Goal: Task Accomplishment & Management: Manage account settings

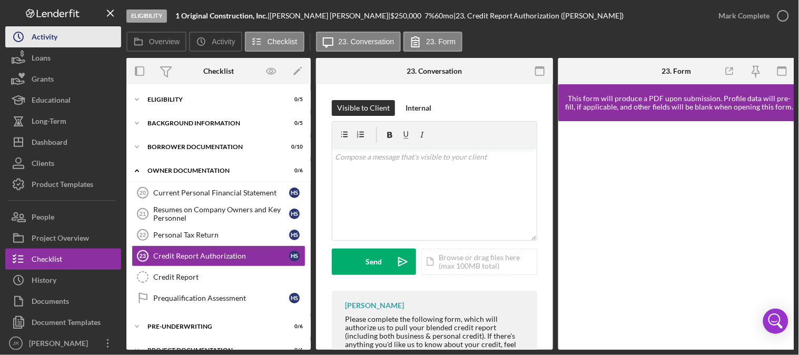
click at [52, 33] on div "Activity" at bounding box center [45, 38] width 26 height 24
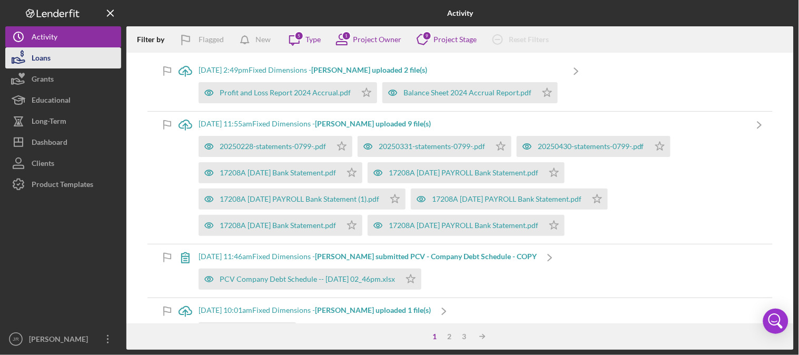
click at [43, 53] on div "Loans" at bounding box center [41, 59] width 19 height 24
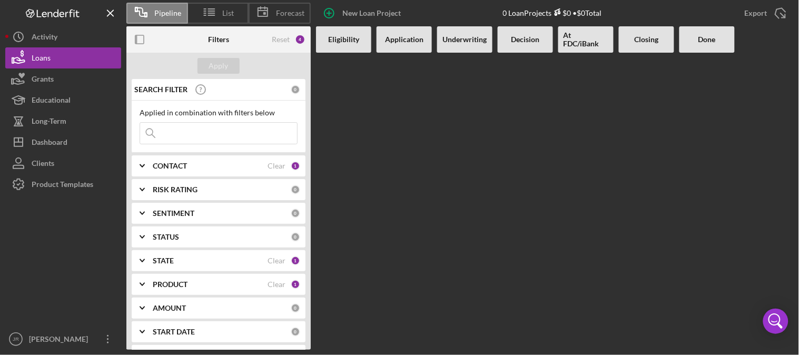
click at [401, 39] on b "Application" at bounding box center [404, 39] width 38 height 8
click at [219, 6] on icon at bounding box center [209, 12] width 26 height 26
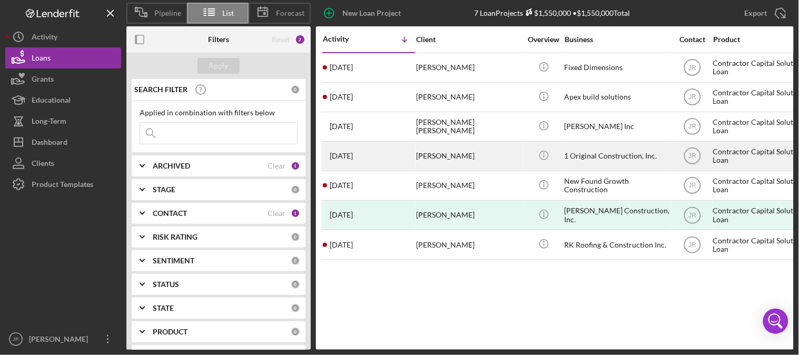
click at [438, 158] on div "[PERSON_NAME]" at bounding box center [468, 156] width 105 height 28
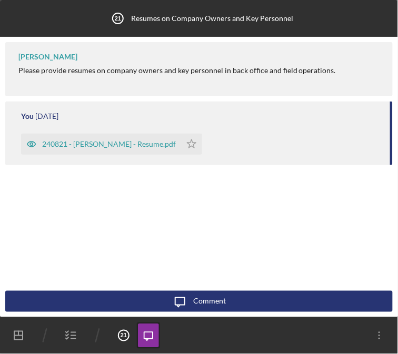
click at [109, 191] on div "You [DATE] 240821 - [PERSON_NAME] - Resume.pdf Icon/Star Move Documents [PERSON…" at bounding box center [198, 166] width 387 height 249
click at [66, 144] on div "240821 - [PERSON_NAME] - Resume.pdf" at bounding box center [109, 144] width 134 height 8
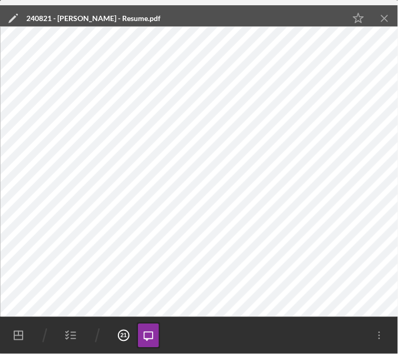
click at [386, 14] on icon "Icon/Menu Close" at bounding box center [385, 19] width 24 height 24
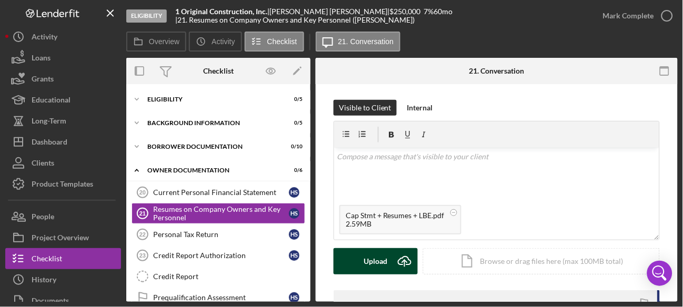
click at [371, 267] on div "Upload" at bounding box center [376, 261] width 24 height 26
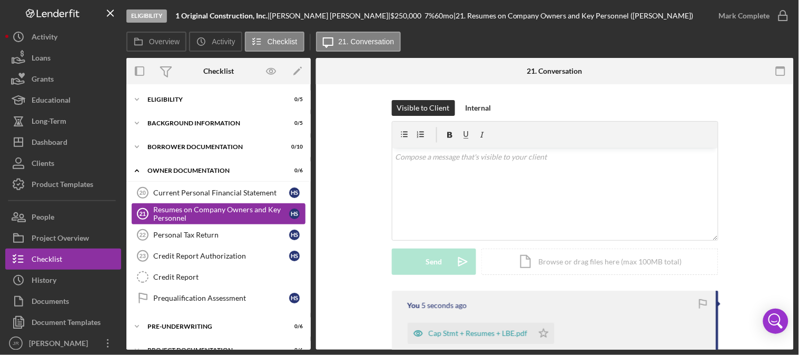
click at [204, 218] on div "Resumes on Company Owners and Key Personnel" at bounding box center [221, 213] width 136 height 17
click at [776, 65] on icon "button" at bounding box center [780, 71] width 24 height 24
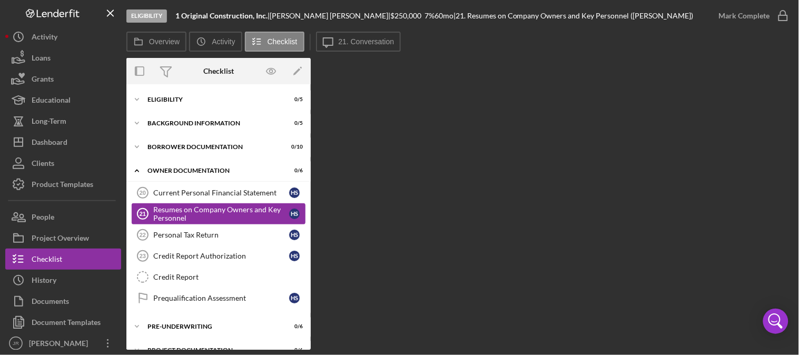
click at [212, 215] on div "Resumes on Company Owners and Key Personnel" at bounding box center [221, 213] width 136 height 17
click at [187, 221] on div "Resumes on Company Owners and Key Personnel" at bounding box center [221, 213] width 136 height 17
click at [187, 188] on div "Current Personal Financial Statement" at bounding box center [221, 192] width 136 height 8
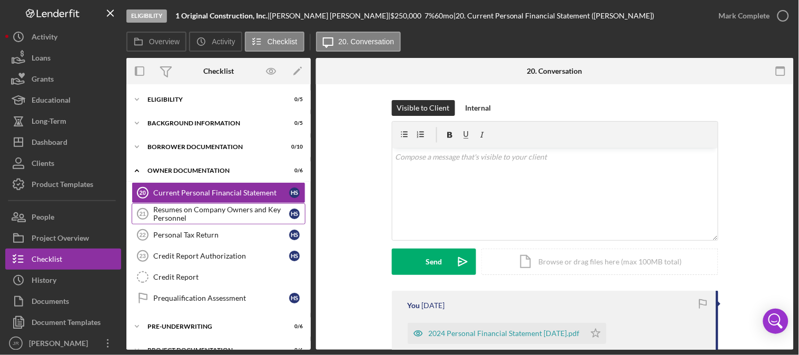
click at [186, 213] on div "Resumes on Company Owners and Key Personnel" at bounding box center [221, 213] width 136 height 17
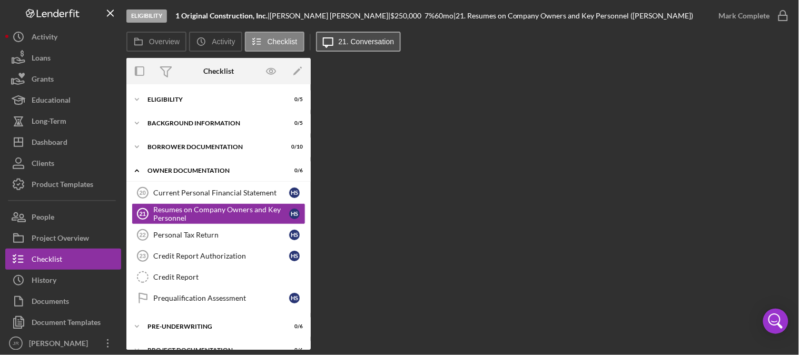
click at [365, 44] on label "21. Conversation" at bounding box center [366, 41] width 56 height 8
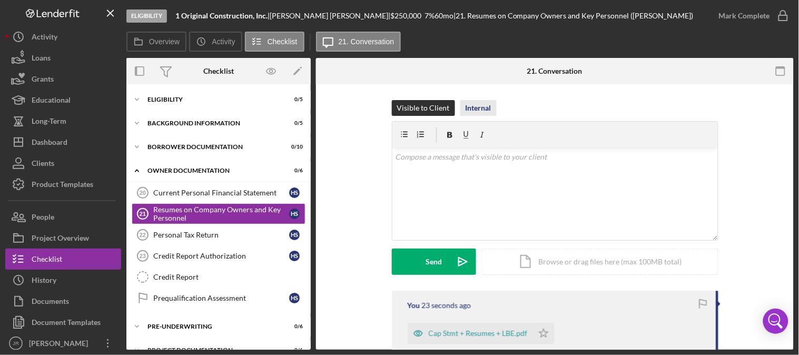
click at [476, 109] on div "Internal" at bounding box center [478, 108] width 26 height 16
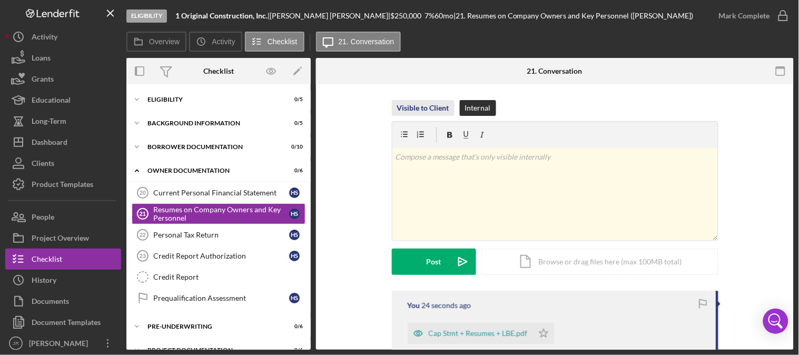
click at [422, 111] on div "Visible to Client" at bounding box center [423, 108] width 52 height 16
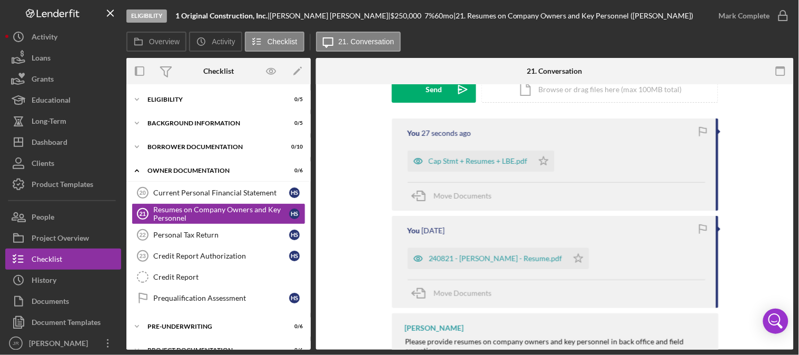
scroll to position [175, 0]
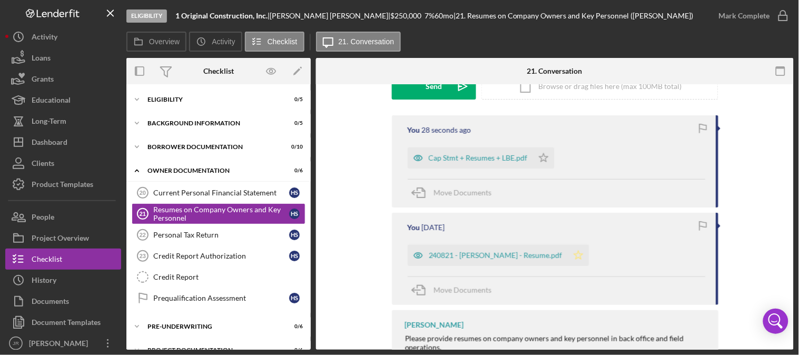
click at [567, 258] on icon "Icon/Star" at bounding box center [577, 255] width 21 height 21
click at [541, 155] on icon "Icon/Star" at bounding box center [543, 157] width 21 height 21
click at [193, 95] on div "Icon/Expander Eligibility 0 / 5" at bounding box center [218, 99] width 184 height 21
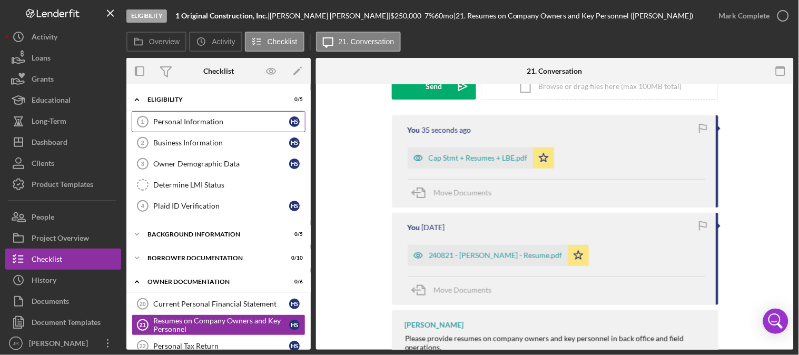
click at [185, 122] on div "Personal Information" at bounding box center [221, 121] width 136 height 8
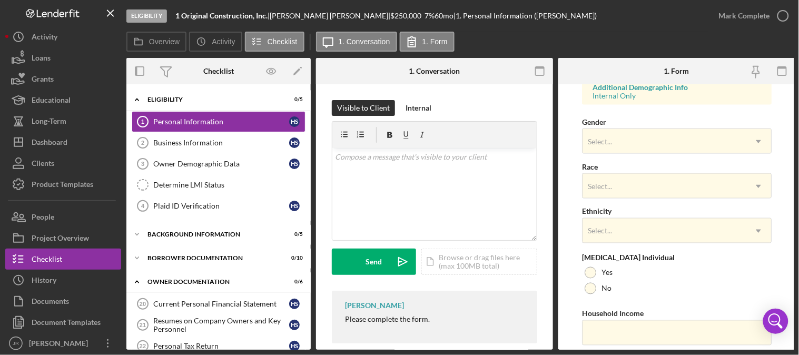
scroll to position [383, 0]
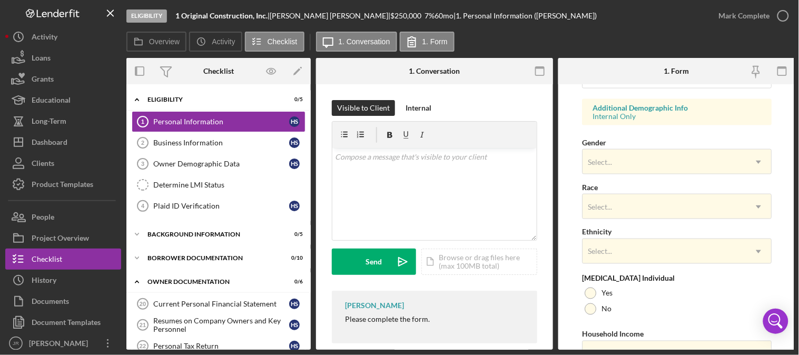
click at [488, 106] on div "Visible to Client Internal" at bounding box center [434, 108] width 205 height 16
click at [197, 145] on div "Business Information" at bounding box center [221, 142] width 136 height 8
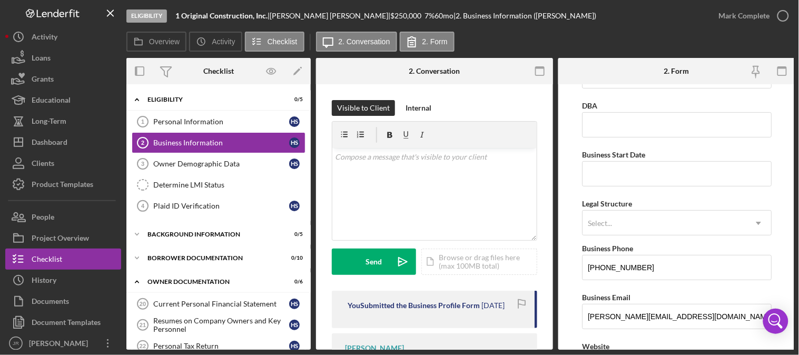
scroll to position [58, 0]
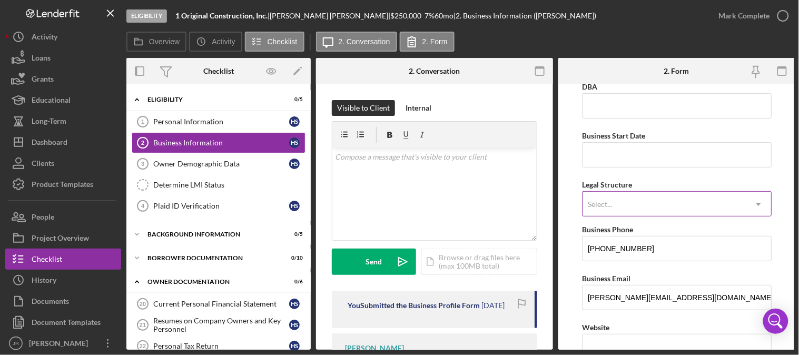
click at [656, 201] on div "Select..." at bounding box center [663, 204] width 163 height 24
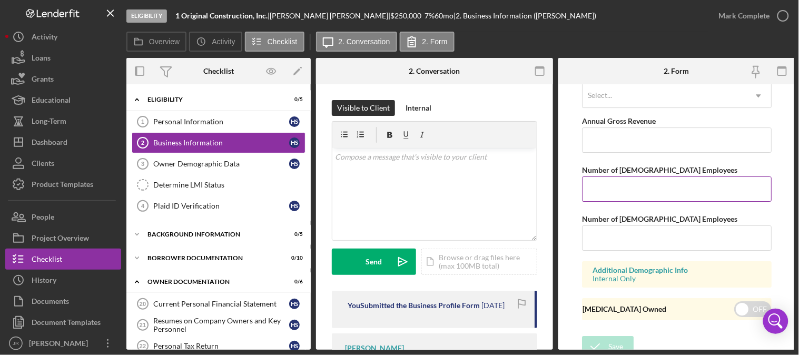
scroll to position [916, 0]
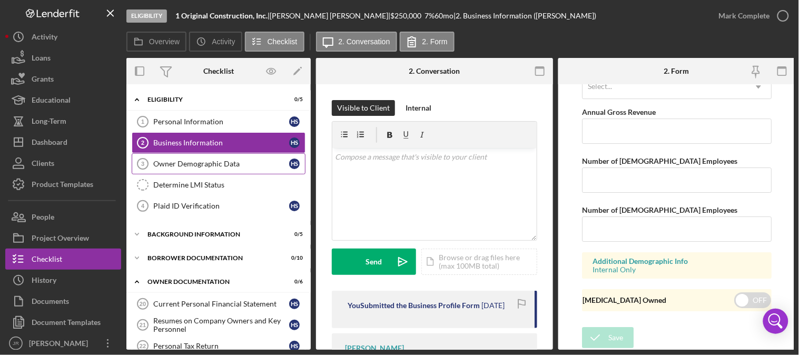
click at [167, 167] on div "Owner Demographic Data" at bounding box center [221, 163] width 136 height 8
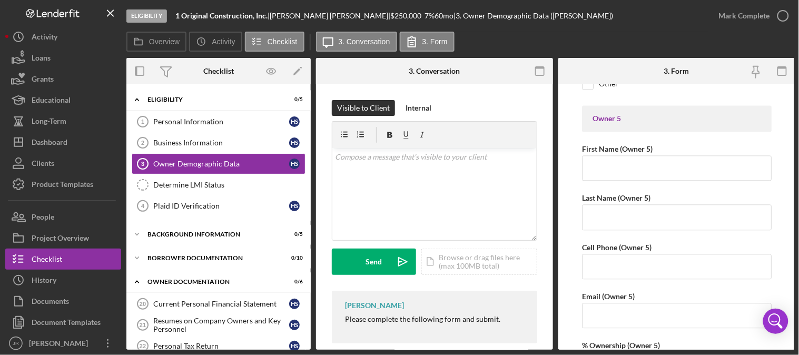
scroll to position [3860, 0]
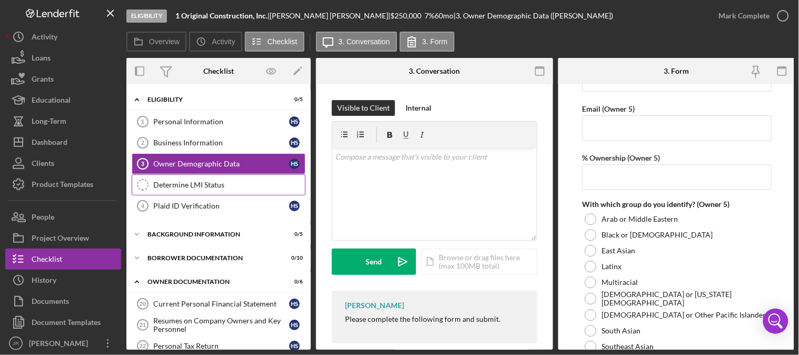
click at [183, 183] on div "Determine LMI Status" at bounding box center [229, 185] width 152 height 8
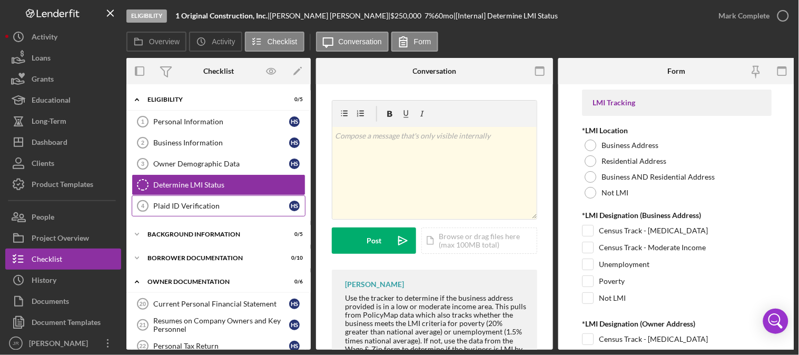
click at [183, 204] on div "Plaid ID Verification" at bounding box center [221, 206] width 136 height 8
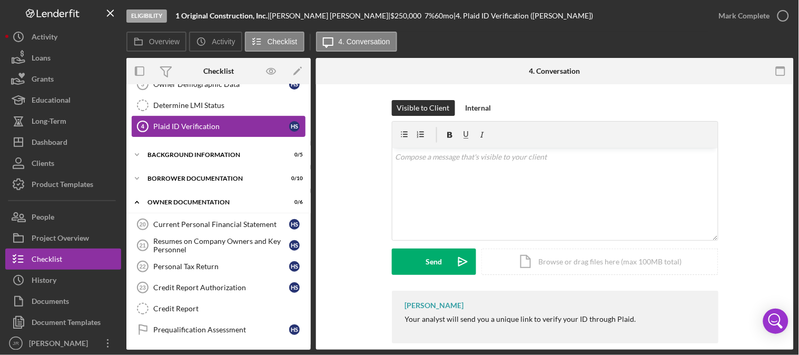
scroll to position [58, 0]
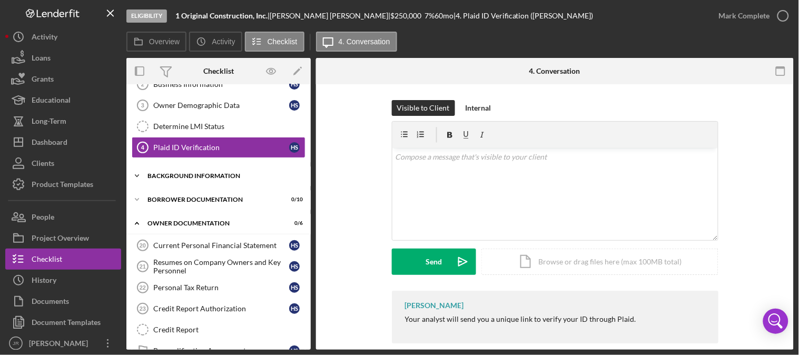
click at [192, 177] on div "Background Information" at bounding box center [222, 176] width 150 height 6
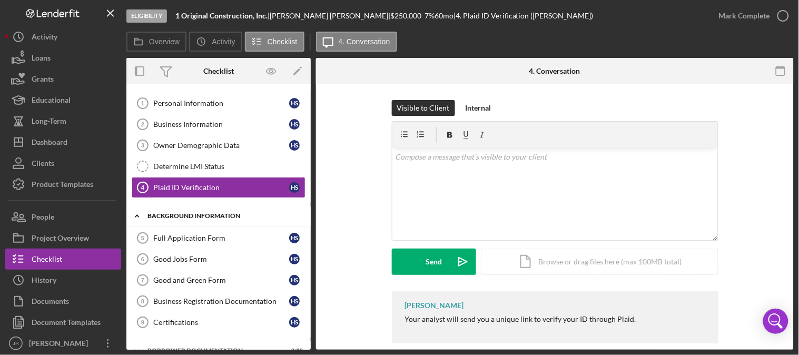
scroll to position [0, 0]
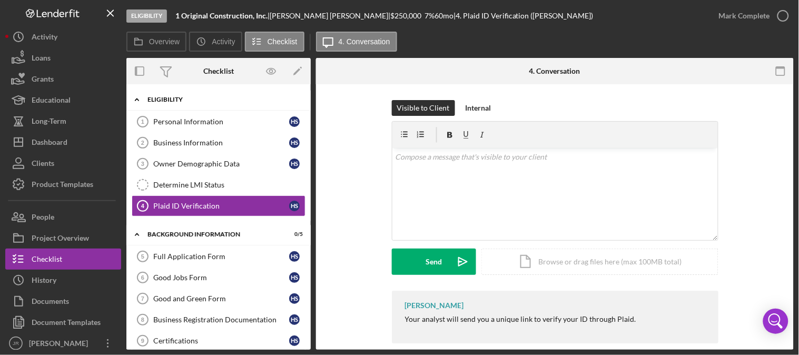
drag, startPoint x: 135, startPoint y: 96, endPoint x: 140, endPoint y: 99, distance: 6.1
click at [137, 97] on icon "Icon/Expander" at bounding box center [136, 99] width 21 height 21
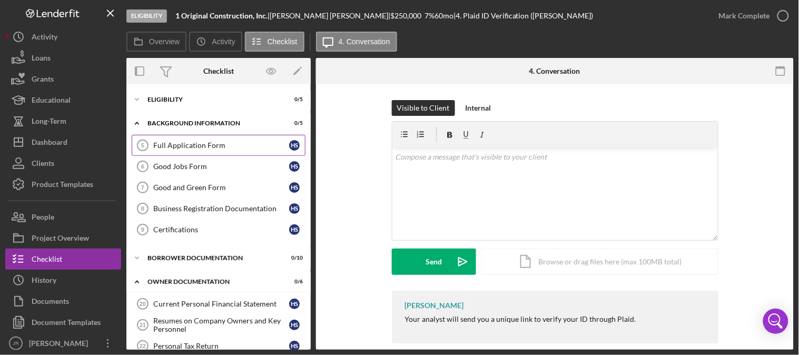
click at [203, 146] on div "Full Application Form" at bounding box center [221, 145] width 136 height 8
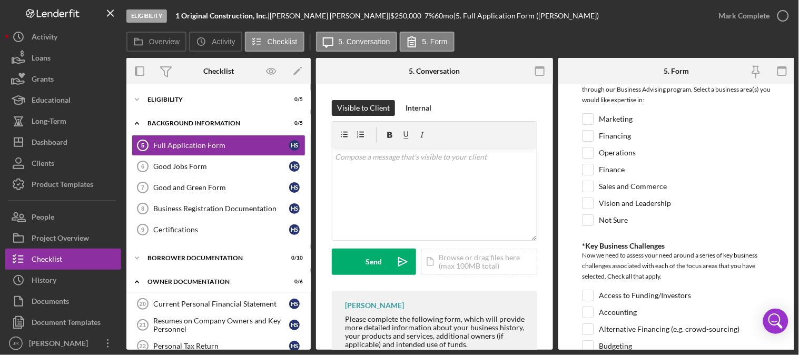
scroll to position [1871, 0]
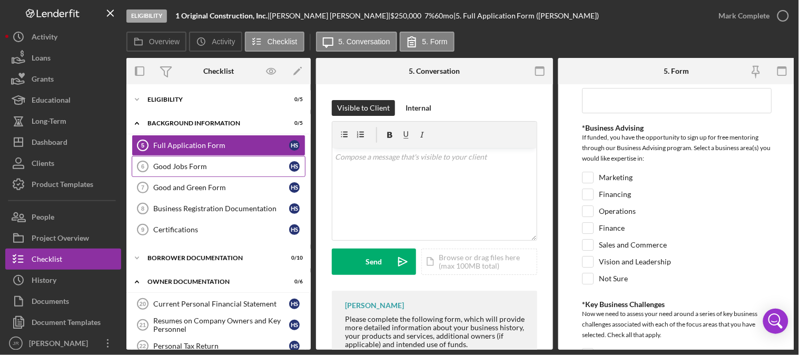
click at [153, 166] on div "Good Jobs Form" at bounding box center [221, 166] width 136 height 8
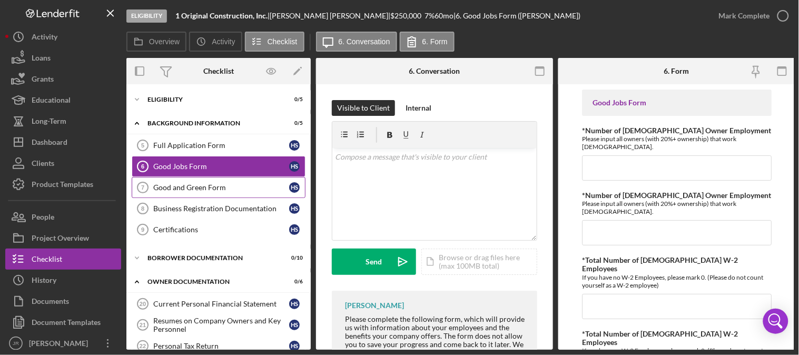
click at [174, 185] on div "Good and Green Form" at bounding box center [221, 187] width 136 height 8
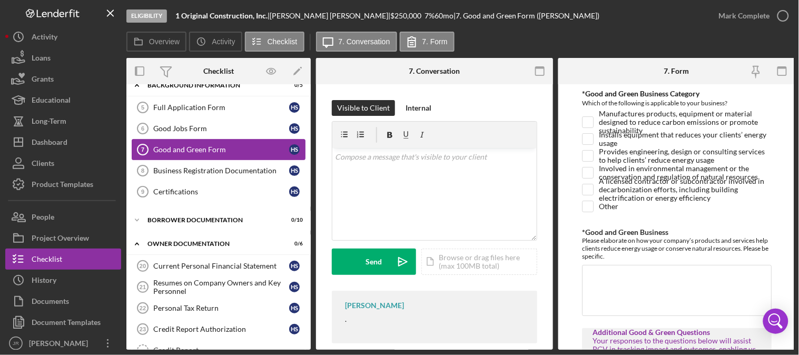
scroll to position [58, 0]
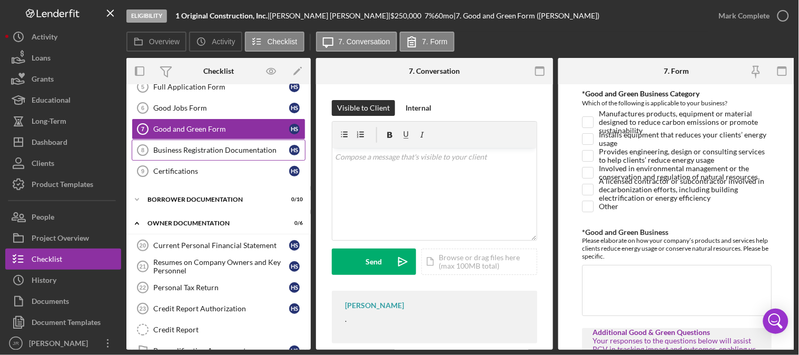
click at [177, 147] on div "Business Registration Documentation" at bounding box center [221, 150] width 136 height 8
